Goal: Find specific page/section: Find specific page/section

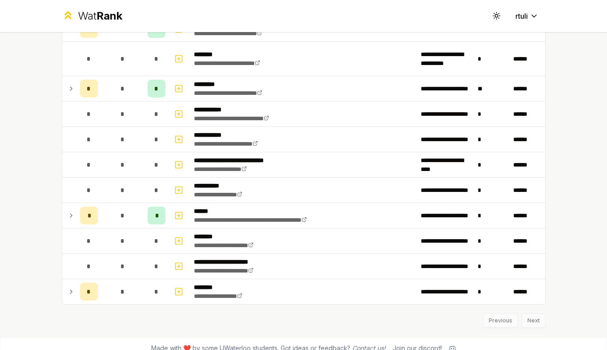
scroll to position [1268, 0]
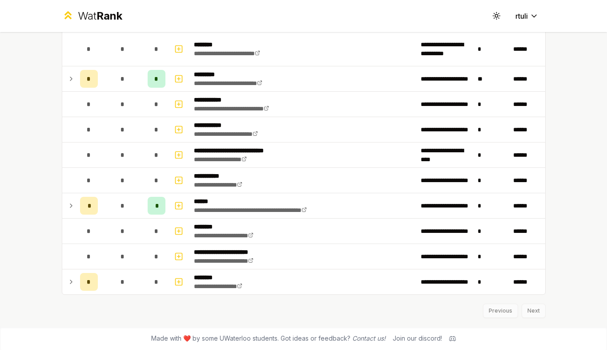
click at [540, 308] on div "Previous Next" at bounding box center [304, 305] width 484 height 23
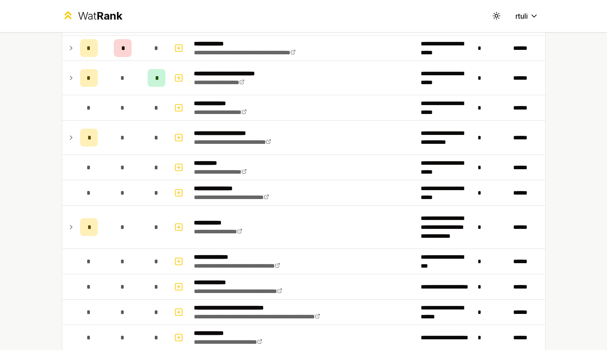
scroll to position [222, 0]
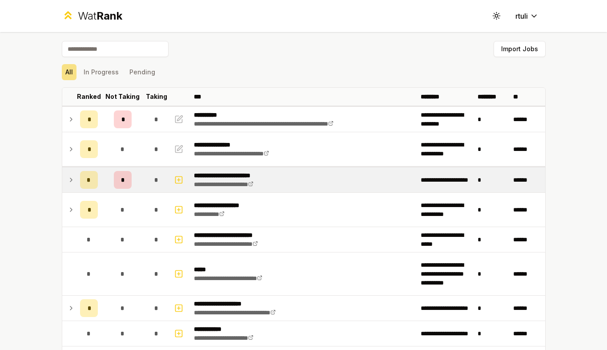
click at [77, 179] on td "*" at bounding box center [89, 179] width 25 height 25
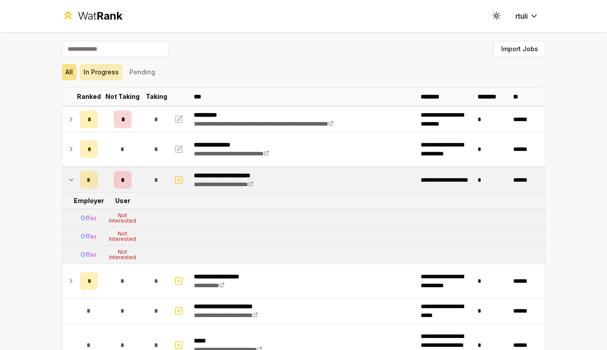
click at [99, 70] on button "In Progress" at bounding box center [101, 72] width 42 height 16
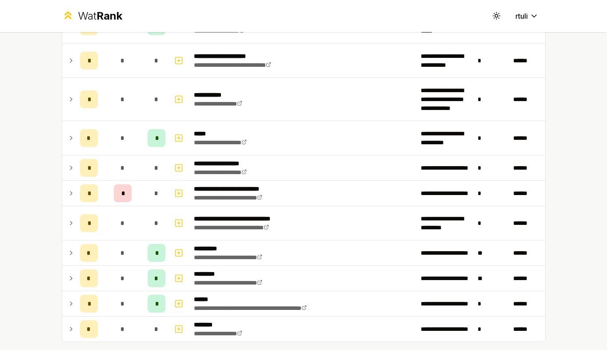
scroll to position [343, 0]
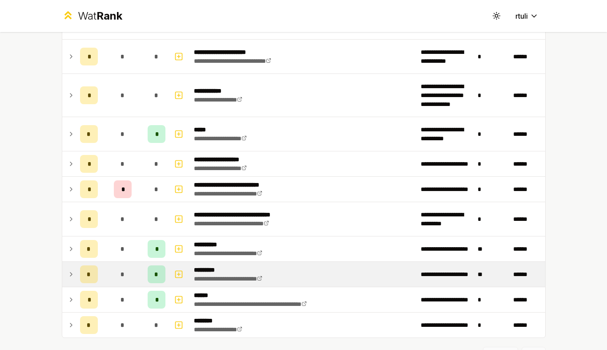
click at [72, 271] on icon at bounding box center [71, 274] width 7 height 11
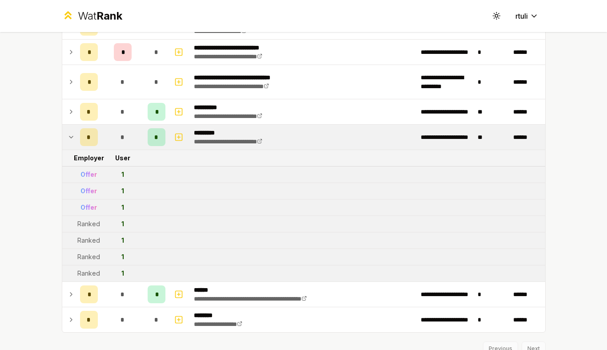
scroll to position [481, 0]
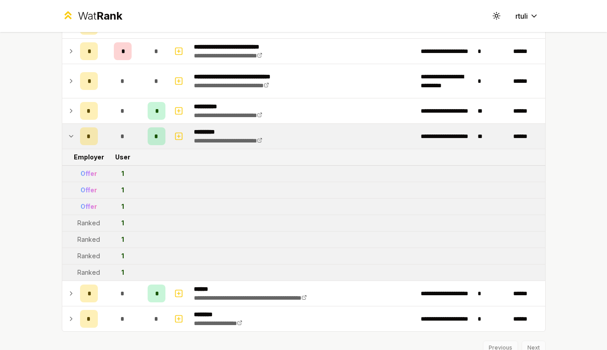
click at [72, 140] on icon at bounding box center [71, 136] width 7 height 11
